Goal: Find specific page/section: Find specific page/section

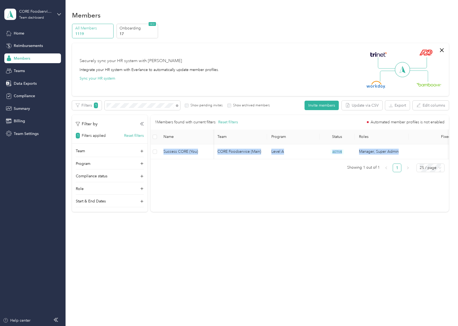
scroll to position [0, 46]
